Goal: Task Accomplishment & Management: Complete application form

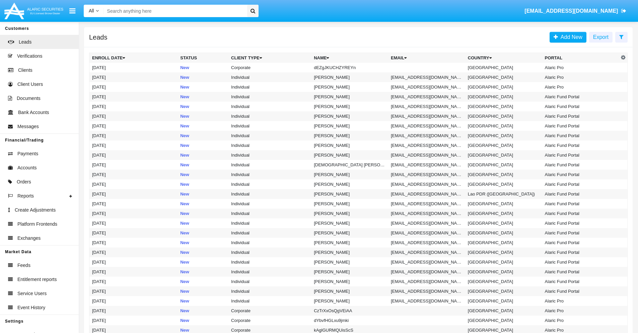
click at [622, 37] on icon at bounding box center [622, 36] width 4 height 5
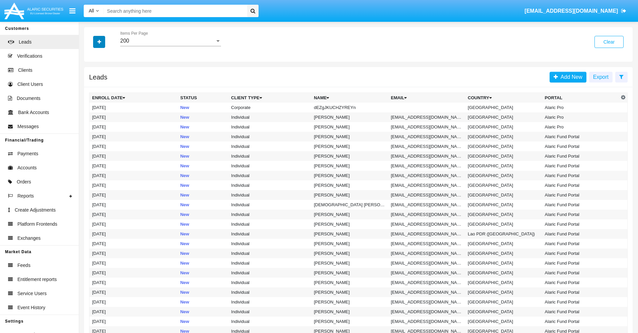
click at [99, 42] on icon "button" at bounding box center [100, 42] width 4 height 5
click at [105, 75] on span "Name" at bounding box center [105, 75] width 14 height 8
click at [92, 78] on input "Name" at bounding box center [92, 78] width 0 height 0
checkbox input "true"
click at [99, 42] on icon "button" at bounding box center [100, 42] width 4 height 5
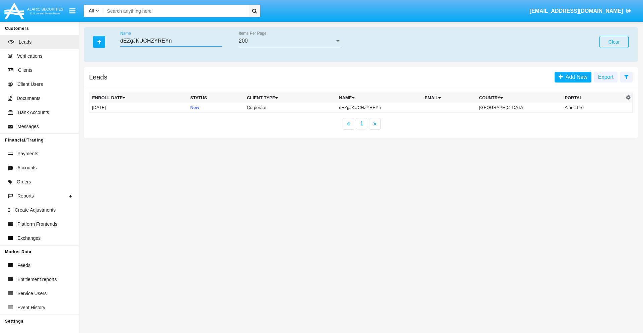
type input "dEZgJKUCHZYREYn"
click at [385, 107] on td "dEZgJKUCHZYREYn" at bounding box center [379, 108] width 86 height 10
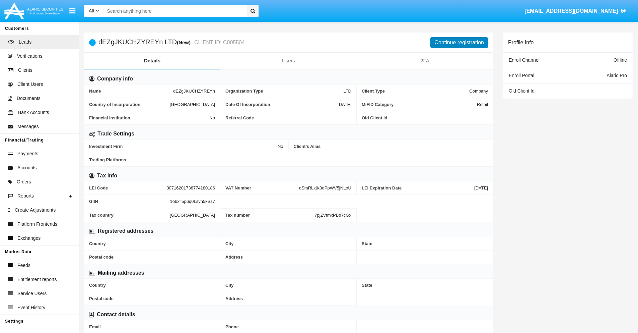
click at [459, 42] on button "Continue registration" at bounding box center [460, 42] width 58 height 11
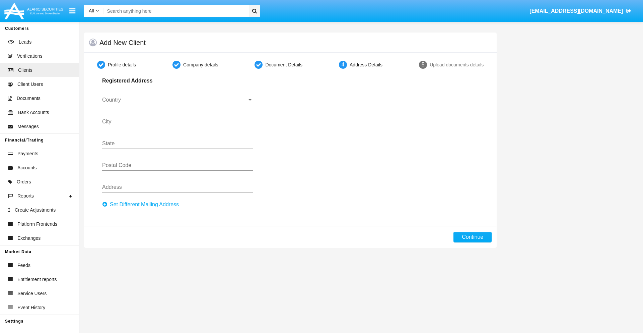
click at [142, 204] on button "Set Different Mailing Address" at bounding box center [142, 204] width 81 height 11
click at [178, 100] on input "Country" at bounding box center [177, 100] width 151 height 6
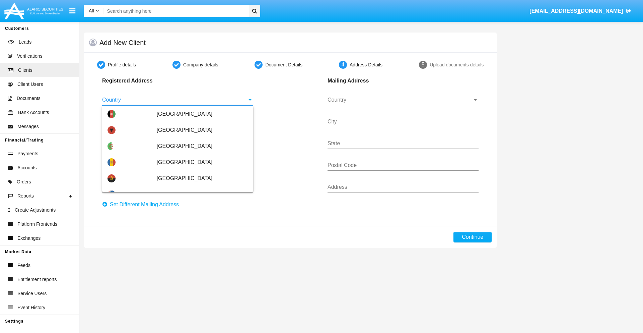
scroll to position [397, 0]
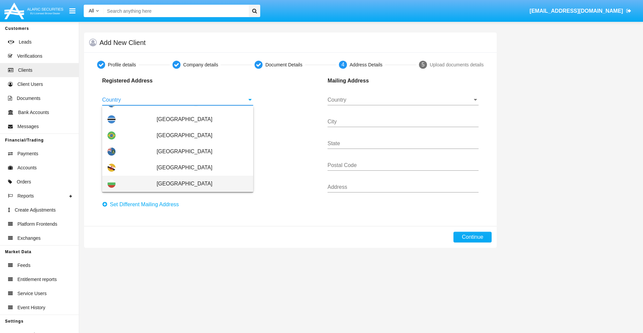
click at [199, 184] on span "[GEOGRAPHIC_DATA]" at bounding box center [202, 184] width 91 height 16
type input "[GEOGRAPHIC_DATA]"
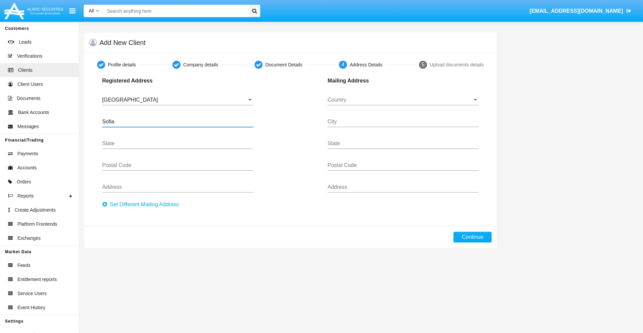
type input "Sofia"
type input "1000"
type input "Vasil Levski"
click at [403, 100] on input "Country" at bounding box center [403, 100] width 151 height 6
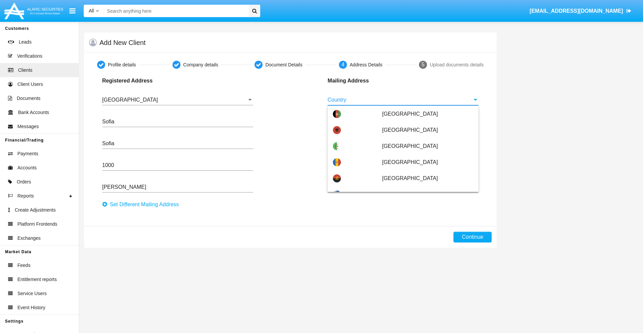
click at [424, 218] on span "[GEOGRAPHIC_DATA]" at bounding box center [427, 226] width 91 height 16
type input "[GEOGRAPHIC_DATA]"
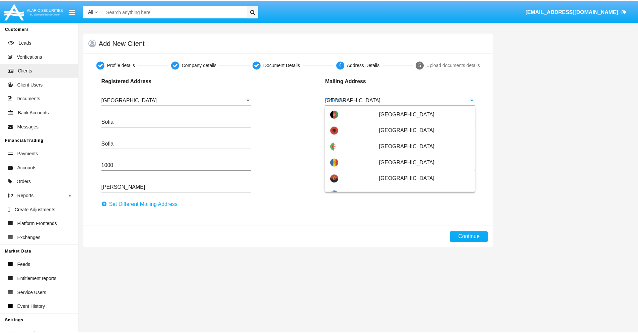
scroll to position [0, 0]
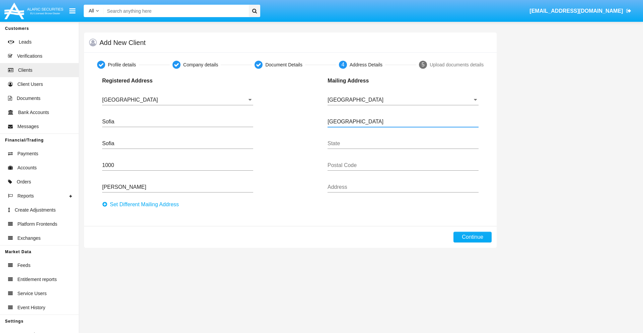
type input "Buenos Aires"
type input "7777"
type input "Test Mail Address"
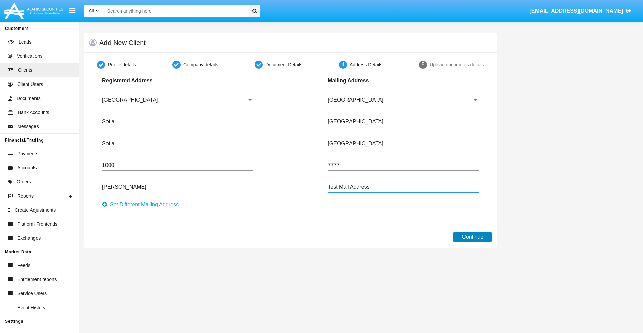
click at [473, 237] on button "Continue" at bounding box center [473, 237] width 38 height 11
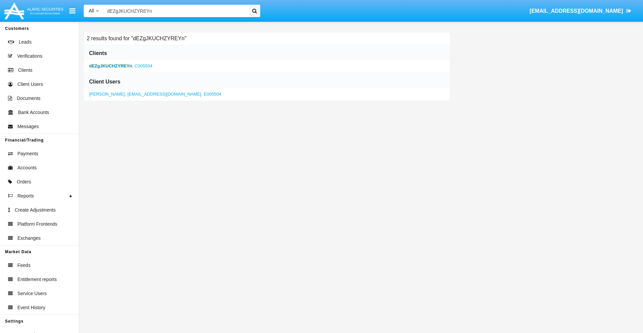
type input "dEZgJKUCHZYREYn"
click at [111, 66] on b "dEZgJKUCHZYREYn" at bounding box center [110, 65] width 43 height 5
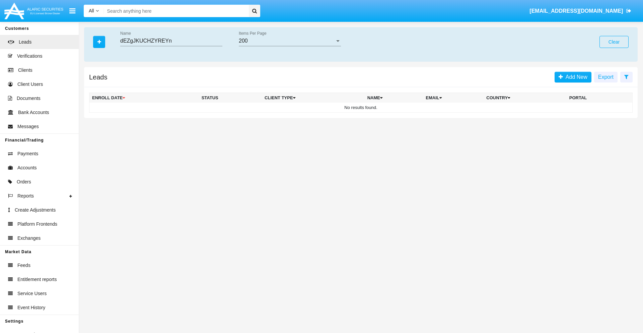
click at [614, 42] on button "Clear" at bounding box center [614, 42] width 29 height 12
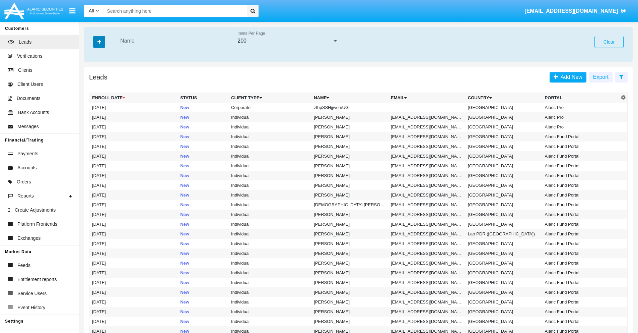
click at [99, 42] on icon "button" at bounding box center [100, 42] width 4 height 5
type input "zfbpSSHjjwemUGT"
click at [353, 107] on td "zfbpSSHjjwemUGT" at bounding box center [349, 108] width 77 height 10
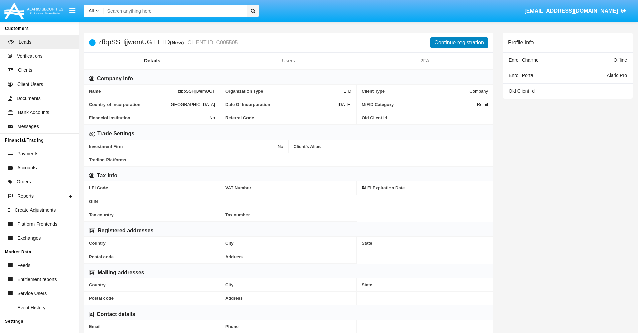
click at [459, 42] on button "Continue registration" at bounding box center [460, 42] width 58 height 11
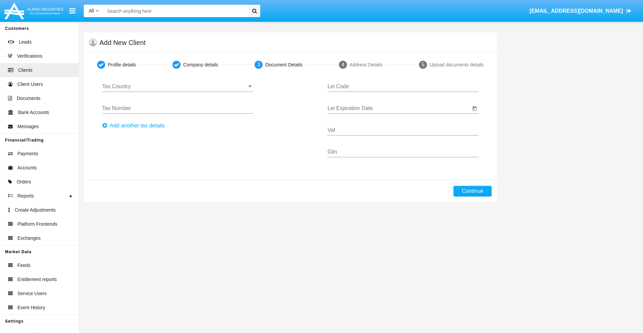
click at [178, 86] on input "Tax Country" at bounding box center [177, 86] width 151 height 6
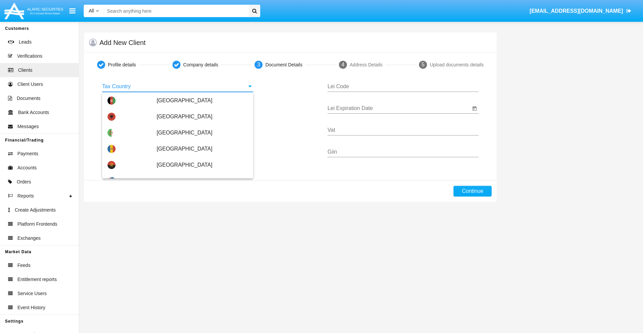
scroll to position [397, 0]
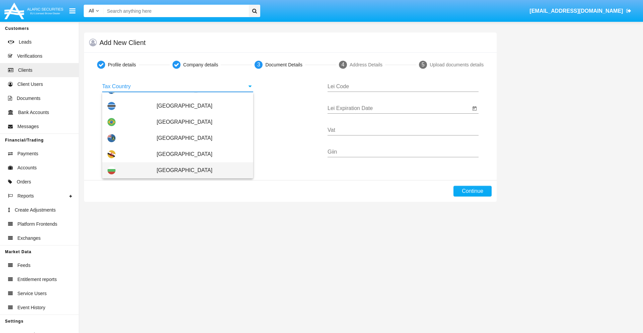
click at [199, 170] on span "[GEOGRAPHIC_DATA]" at bounding box center [202, 170] width 91 height 16
type input "[GEOGRAPHIC_DATA]"
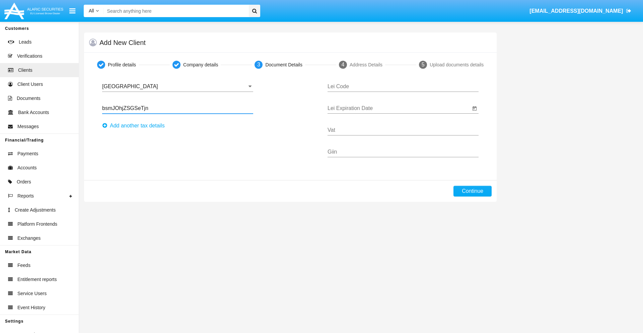
type input "bsmJOhjZSGSeTjn"
click at [135, 126] on button "Аdd another tax details" at bounding box center [135, 125] width 67 height 11
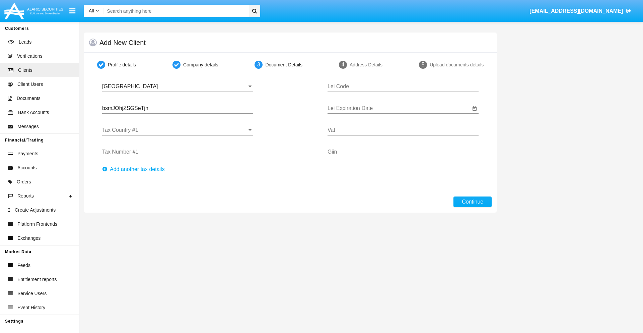
click at [178, 130] on input "Tax Country #1" at bounding box center [177, 130] width 151 height 6
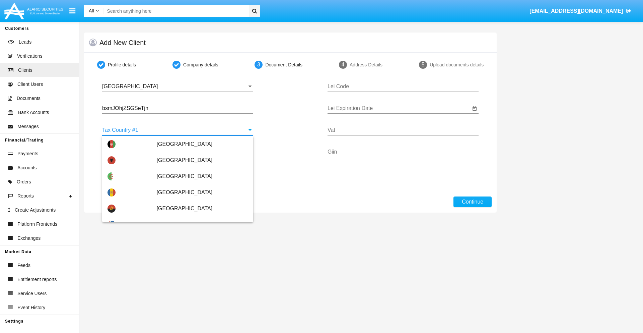
scroll to position [1491, 0]
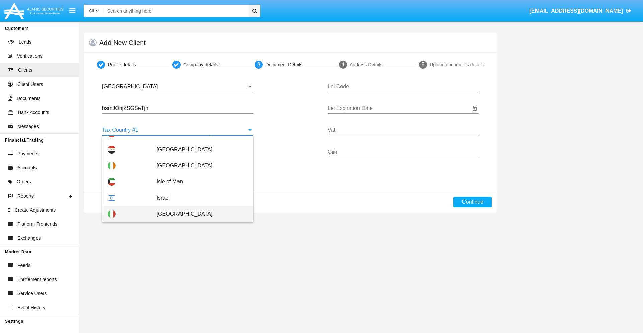
click at [199, 214] on span "[GEOGRAPHIC_DATA]" at bounding box center [202, 214] width 91 height 16
type input "[GEOGRAPHIC_DATA]"
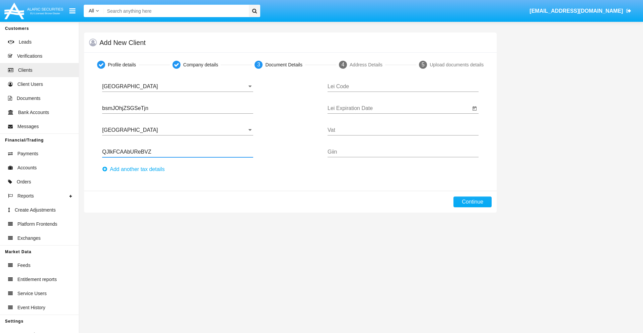
type input "QJlkFCAAbUReBVZ"
click at [135, 169] on button "Аdd another tax details" at bounding box center [135, 169] width 67 height 11
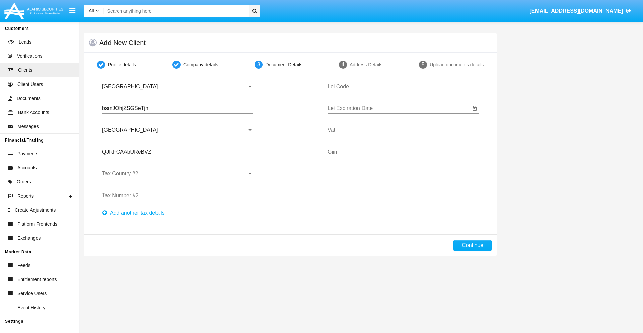
click at [178, 174] on input "Tax Country #2" at bounding box center [177, 174] width 151 height 6
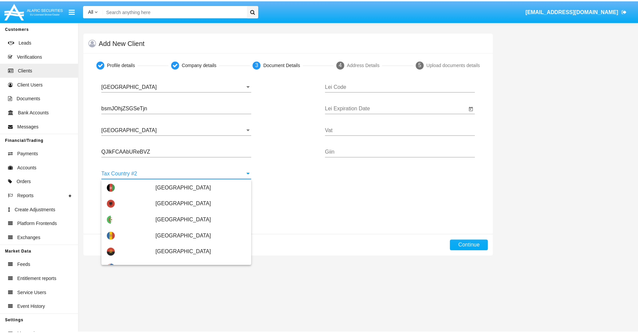
scroll to position [2987, 0]
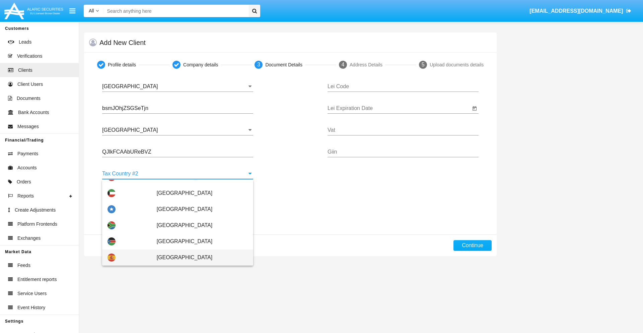
click at [199, 257] on span "[GEOGRAPHIC_DATA]" at bounding box center [202, 257] width 91 height 16
type input "[GEOGRAPHIC_DATA]"
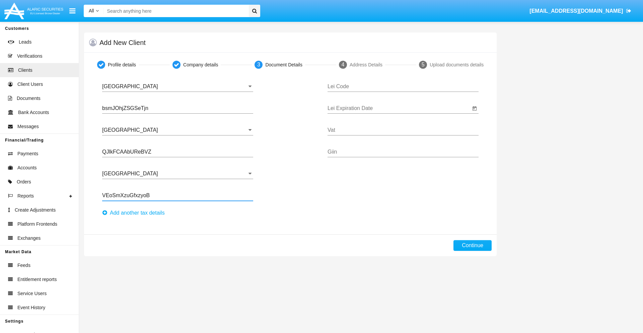
type input "VEoSmXzuGfxzyoB"
type input "NBAWXBZXECUWEHCWOWGM"
click at [399, 108] on input "Lei Expiration Date" at bounding box center [399, 108] width 143 height 6
click at [348, 128] on span "[DATE]" at bounding box center [342, 127] width 15 height 5
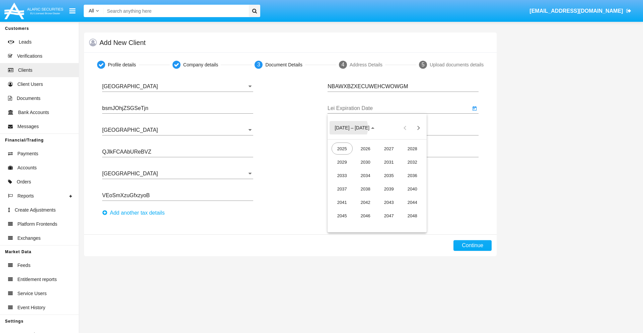
click at [413, 189] on div "2040" at bounding box center [412, 189] width 21 height 12
click at [366, 175] on div "JUN" at bounding box center [365, 175] width 21 height 12
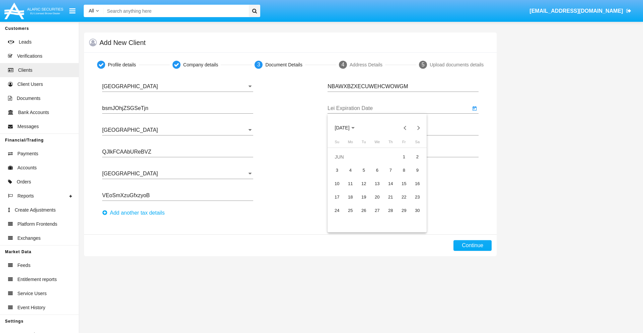
click at [404, 183] on div "15" at bounding box center [404, 184] width 12 height 12
type input "06/15/40"
type input "uyXxeGNZYagfVFs"
type input "tzVzPmQkuKqXlBC"
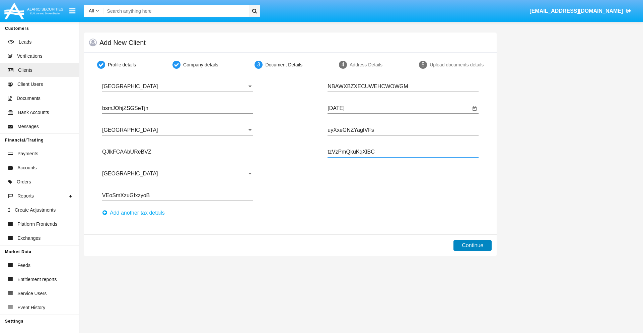
click at [473, 245] on button "Continue" at bounding box center [473, 245] width 38 height 11
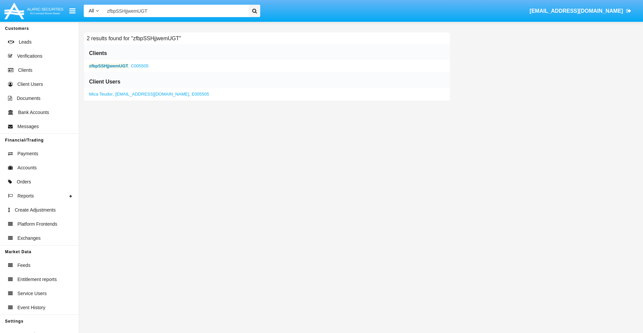
type input "zfbpSSHjjwemUGT"
click at [109, 66] on b "zfbpSSHjjwemUGT" at bounding box center [108, 65] width 39 height 5
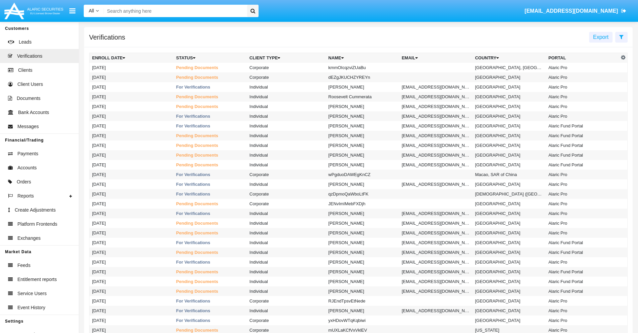
click at [622, 37] on icon at bounding box center [622, 36] width 4 height 5
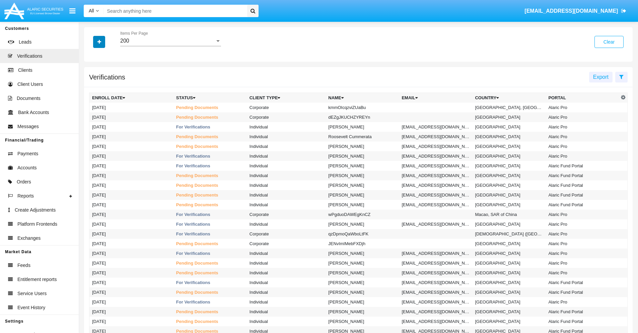
click at [99, 42] on icon "button" at bounding box center [100, 42] width 4 height 5
click at [105, 85] on span "Name" at bounding box center [105, 85] width 14 height 8
click at [92, 87] on input "Name" at bounding box center [92, 87] width 0 height 0
checkbox input "true"
click at [99, 42] on icon "button" at bounding box center [100, 42] width 4 height 5
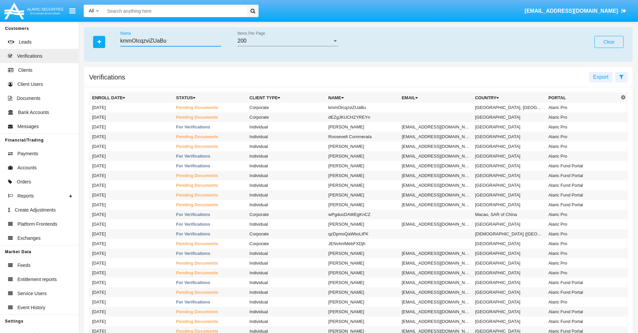
type input "kmmOIcqzviZUaBu"
click at [365, 107] on td "kmmOIcqzviZUaBu" at bounding box center [362, 108] width 73 height 10
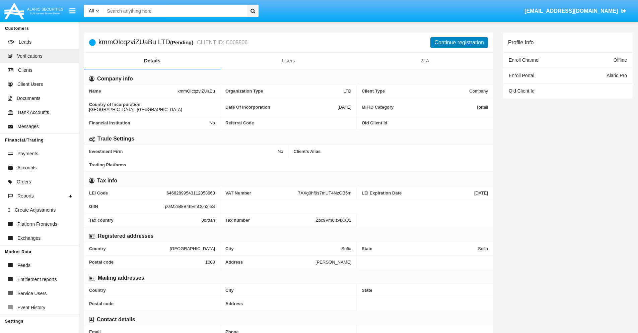
click at [459, 42] on button "Continue registration" at bounding box center [460, 42] width 58 height 11
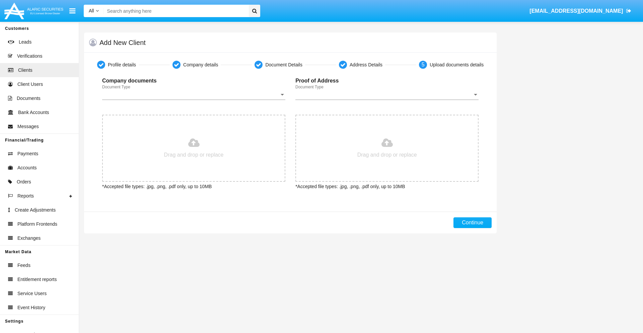
click at [194, 95] on span "Document Type" at bounding box center [190, 94] width 177 height 6
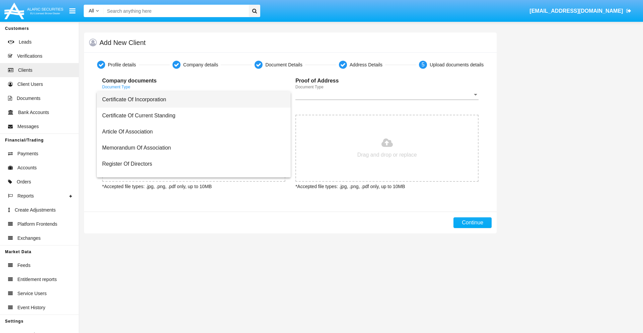
click at [191, 100] on span "Certificate Of Incorporation" at bounding box center [193, 99] width 183 height 16
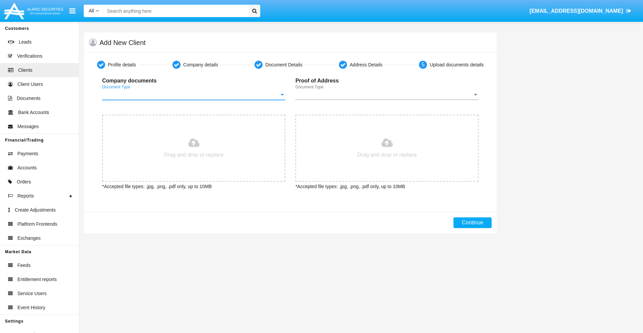
type input "C:\fakepath\passport.png"
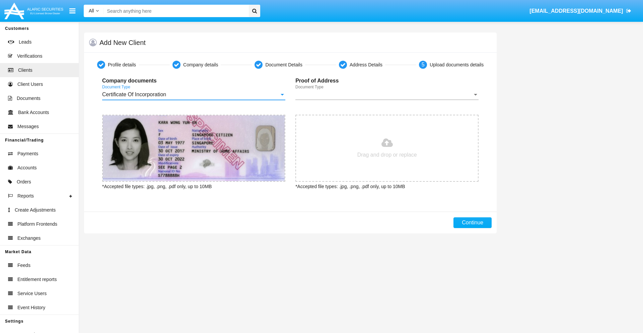
click at [387, 95] on span "Document Type" at bounding box center [384, 94] width 177 height 6
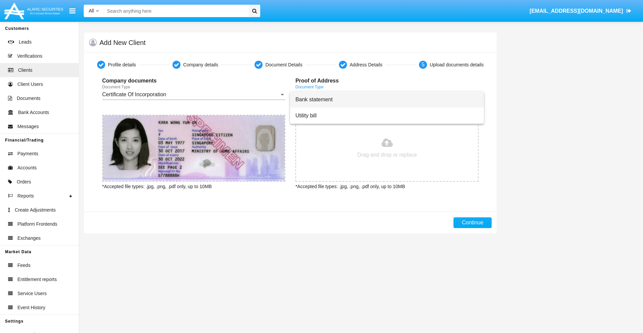
click at [387, 100] on span "Bank statement" at bounding box center [387, 99] width 183 height 16
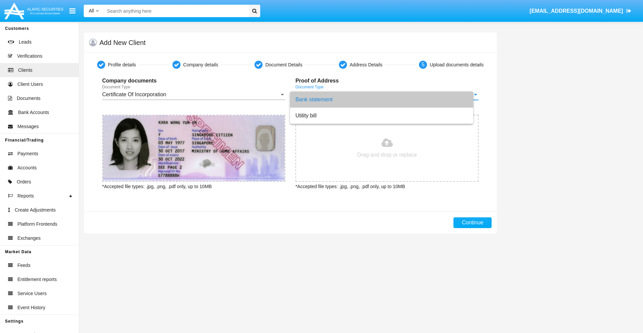
type input "C:\fakepath\bank-statement.png"
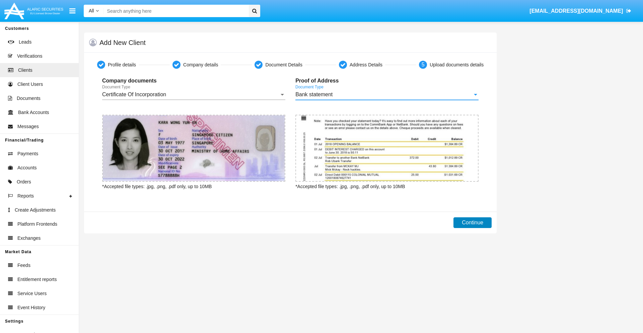
click at [473, 223] on button "Continue" at bounding box center [473, 222] width 38 height 11
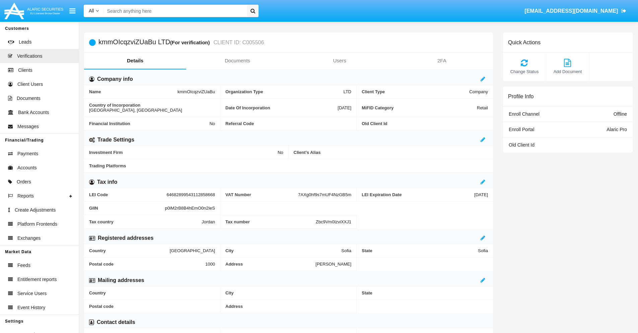
click at [237, 61] on link "Documents" at bounding box center [237, 61] width 102 height 16
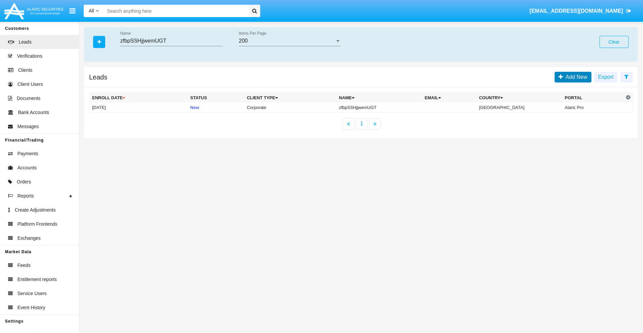
click at [575, 77] on span "Add New" at bounding box center [575, 77] width 24 height 6
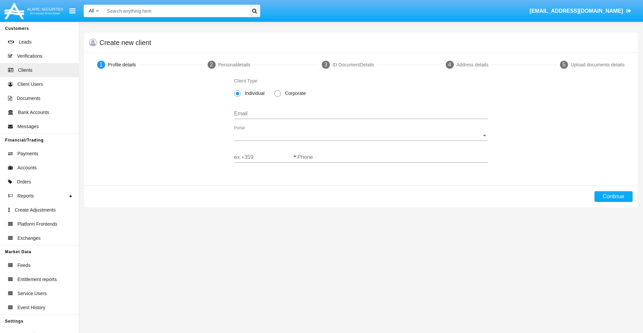
click at [294, 93] on span "Corporate" at bounding box center [294, 93] width 26 height 7
click at [278, 97] on input "Corporate" at bounding box center [277, 97] width 0 height 0
radio input "true"
type input "[EMAIL_ADDRESS][DOMAIN_NAME]"
click at [361, 135] on span "Portal" at bounding box center [358, 135] width 248 height 6
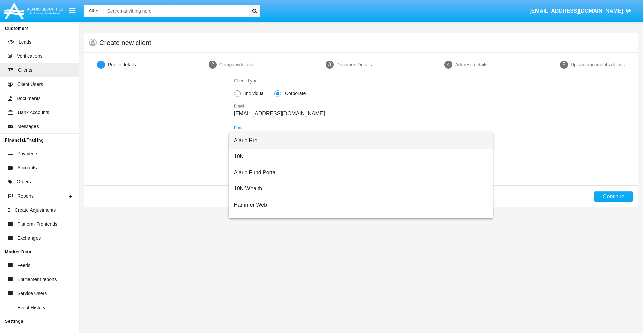
click at [359, 140] on span "Alaric Pro" at bounding box center [361, 140] width 254 height 16
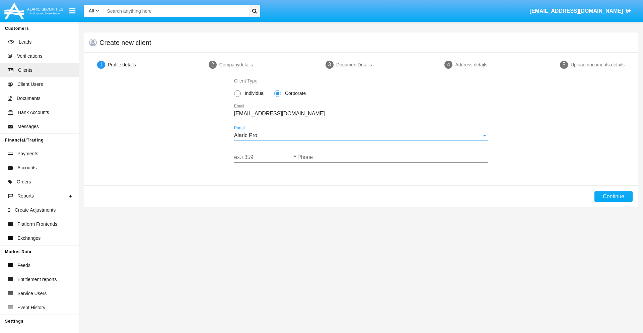
click at [266, 157] on input "ex.+359" at bounding box center [265, 157] width 63 height 6
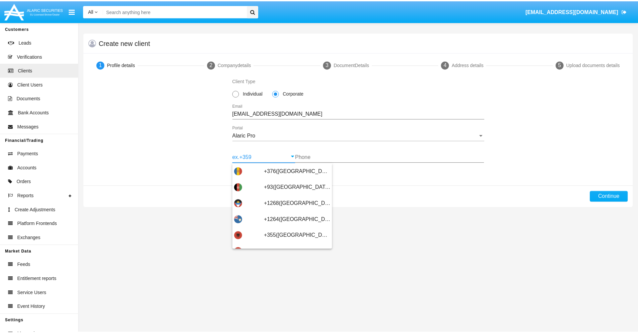
scroll to position [220, 0]
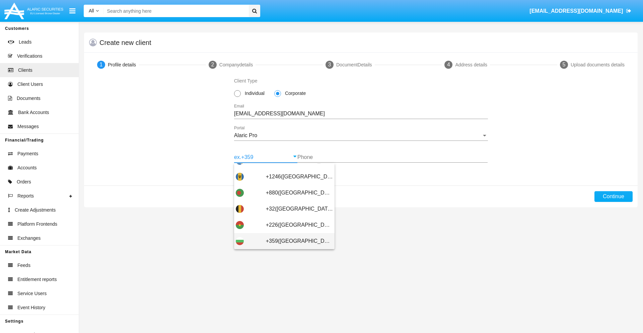
click at [294, 241] on span "+359([GEOGRAPHIC_DATA])" at bounding box center [299, 241] width 67 height 16
type input "+359([GEOGRAPHIC_DATA])"
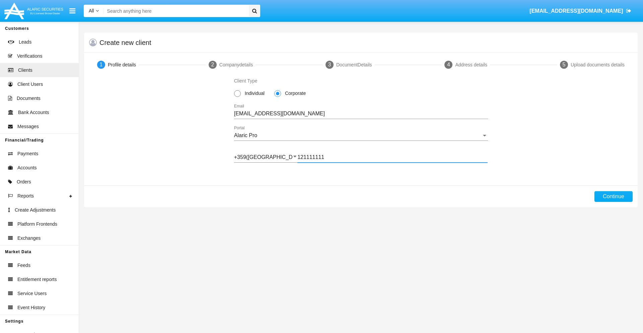
type input "121111111"
click at [614, 196] on button "Continue" at bounding box center [614, 196] width 38 height 11
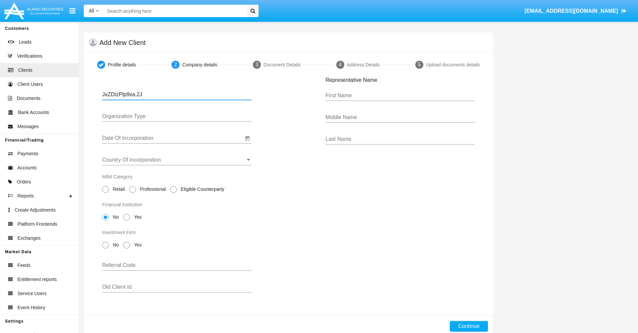
type input "JxZDIzPlp9xa.2J"
type input "LTD"
click at [173, 138] on input "Date Of Incorporation" at bounding box center [172, 138] width 141 height 6
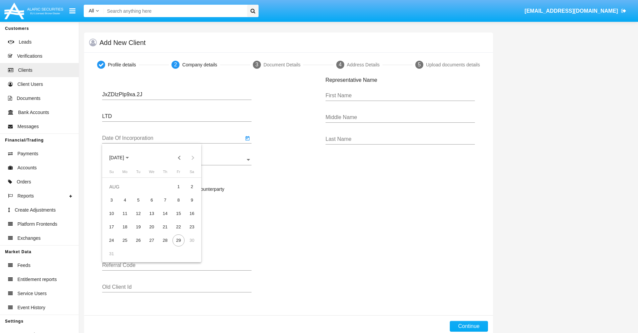
click at [123, 158] on span "[DATE]" at bounding box center [116, 157] width 15 height 5
click at [179, 158] on button "Previous 20 years" at bounding box center [179, 157] width 13 height 13
click at [164, 245] on div "2000" at bounding box center [163, 245] width 21 height 12
click at [117, 192] on div "JAN" at bounding box center [116, 192] width 21 height 12
click at [192, 186] on div "1" at bounding box center [192, 187] width 12 height 12
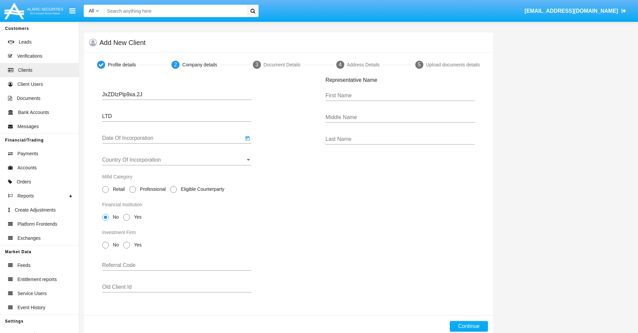
type input "[DATE]"
click at [177, 160] on input "Country Of Incorporation" at bounding box center [176, 160] width 149 height 6
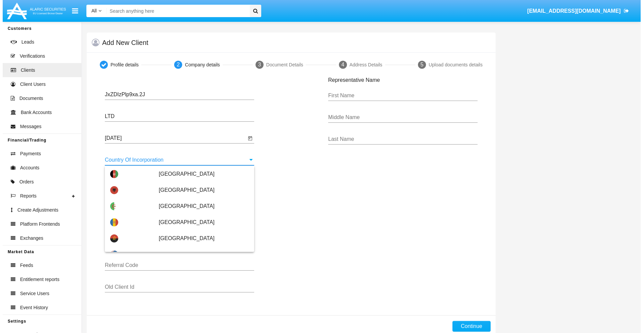
scroll to position [2488, 0]
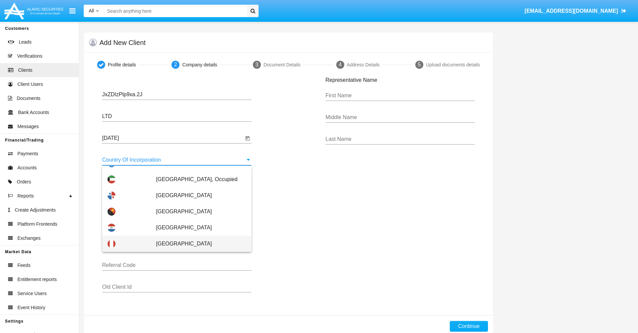
click at [198, 244] on span "[GEOGRAPHIC_DATA]" at bounding box center [201, 244] width 90 height 16
type input "[GEOGRAPHIC_DATA]"
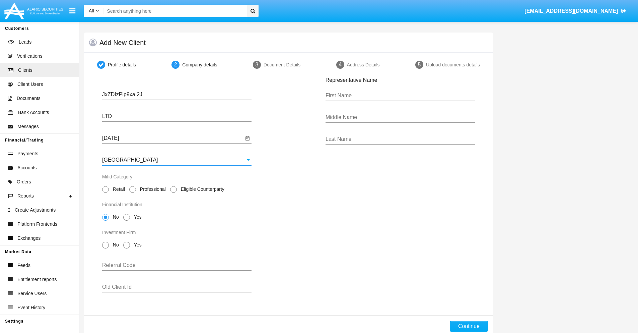
click at [151, 189] on span "Professional" at bounding box center [152, 189] width 32 height 7
click at [133, 193] on input "Professional" at bounding box center [132, 193] width 0 height 0
radio input "true"
click at [115, 217] on span "No" at bounding box center [115, 216] width 12 height 7
click at [106, 221] on input "No" at bounding box center [105, 221] width 0 height 0
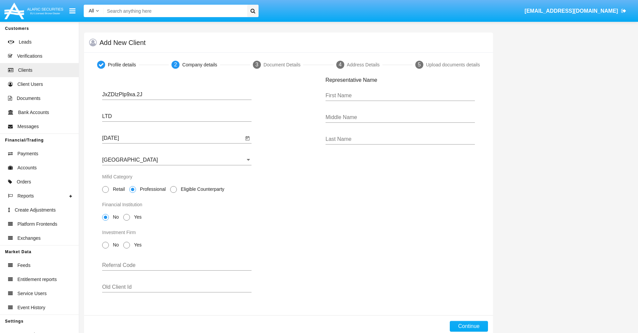
click at [115, 245] on span "No" at bounding box center [115, 244] width 12 height 7
click at [106, 248] on input "No" at bounding box center [105, 248] width 0 height 0
radio input "true"
type input "mnKvOplHABpfTuO"
type input "kpEGVzTmxYKfsQK"
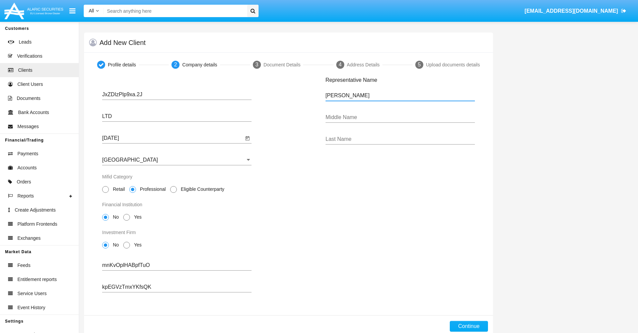
type input "[PERSON_NAME]"
type input "Rey"
type input "Gleichner"
click at [469, 326] on button "Continue" at bounding box center [469, 326] width 38 height 11
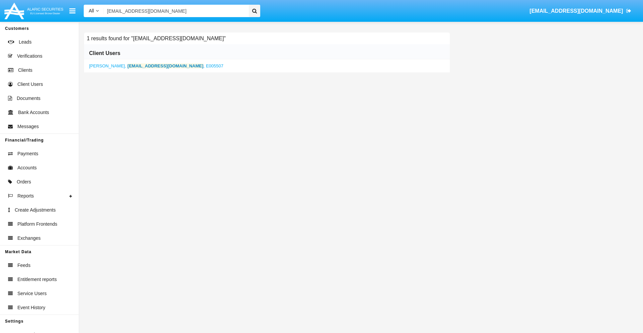
type input "[EMAIL_ADDRESS][DOMAIN_NAME]"
click at [147, 66] on b "[EMAIL_ADDRESS][DOMAIN_NAME]" at bounding box center [166, 65] width 76 height 5
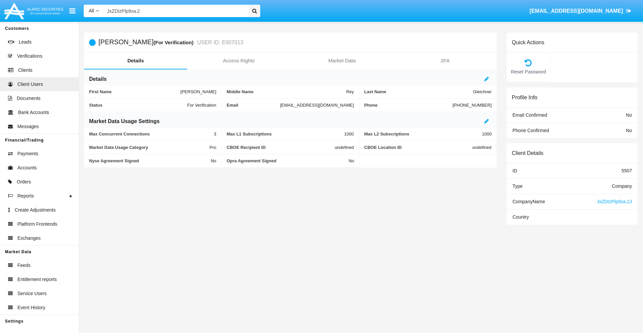
type input "JxZDIzPlp9xa.2J"
